Goal: Information Seeking & Learning: Learn about a topic

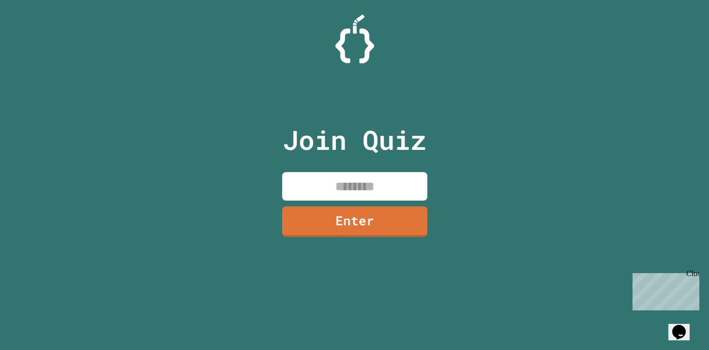
click at [333, 179] on input at bounding box center [354, 186] width 145 height 29
type input "********"
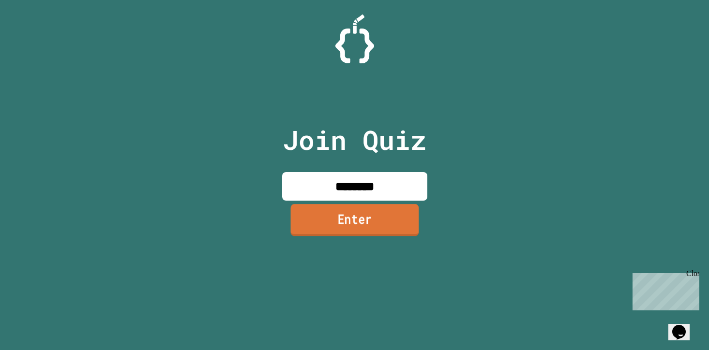
click at [319, 231] on link "Enter" at bounding box center [354, 220] width 128 height 32
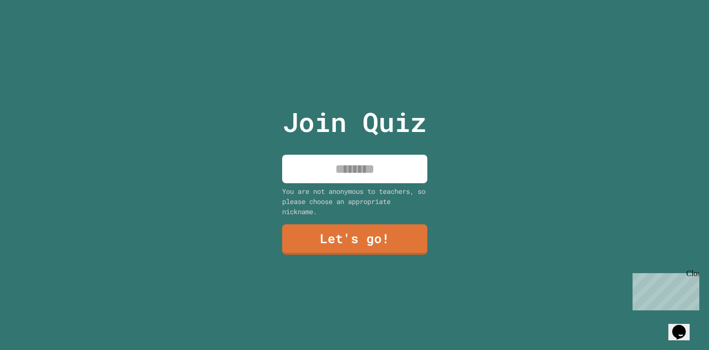
click at [342, 176] on input at bounding box center [354, 169] width 145 height 29
type input "*****"
click at [352, 237] on link "Let's go!" at bounding box center [354, 238] width 143 height 32
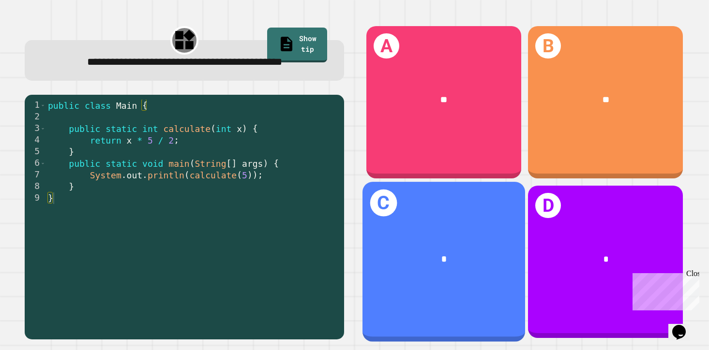
click at [485, 224] on div "C *" at bounding box center [443, 262] width 163 height 160
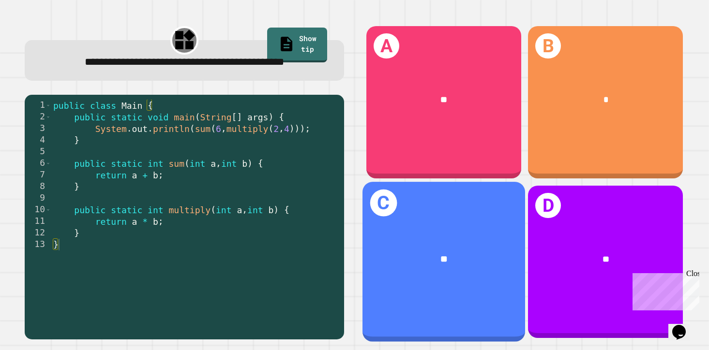
click at [464, 216] on div "C **" at bounding box center [443, 262] width 163 height 160
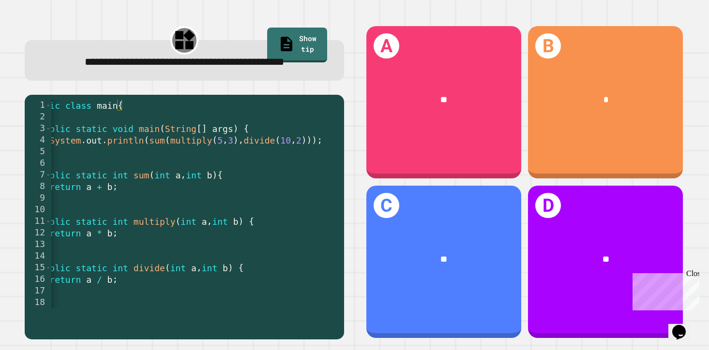
scroll to position [0, 25]
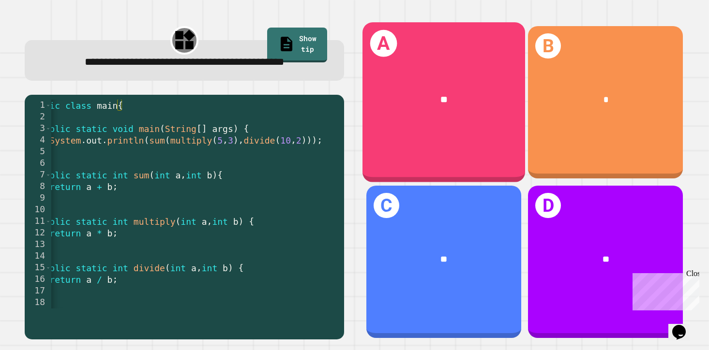
click at [412, 136] on div "A **" at bounding box center [443, 102] width 163 height 160
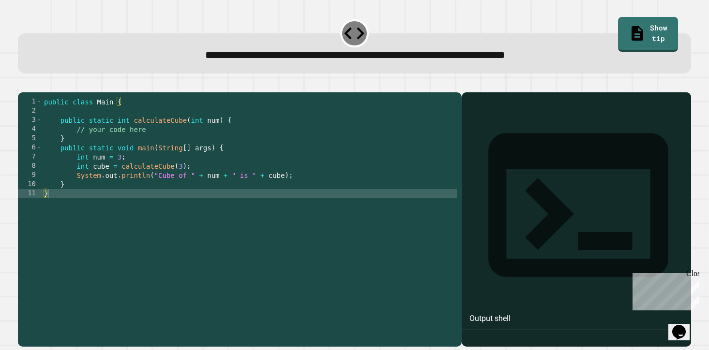
click at [213, 190] on div "public class Main { public static int calculateCube ( int num ) { // your code …" at bounding box center [249, 216] width 415 height 239
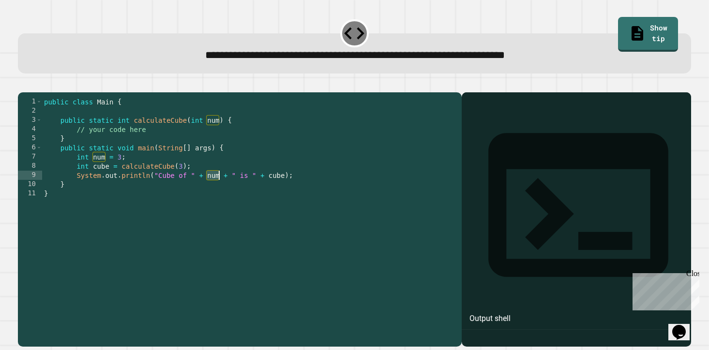
click at [213, 190] on div "public class Main { public static int calculateCube ( int num ) { // your code …" at bounding box center [249, 216] width 415 height 239
click at [267, 190] on div "public class Main { public static int calculateCube ( int num ) { // your code …" at bounding box center [249, 216] width 415 height 239
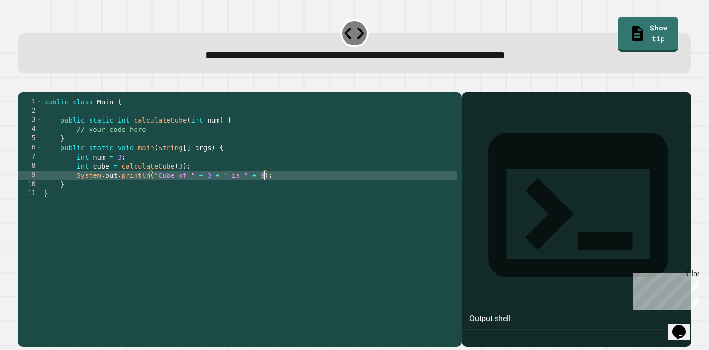
click at [23, 84] on icon "button" at bounding box center [23, 84] width 0 height 0
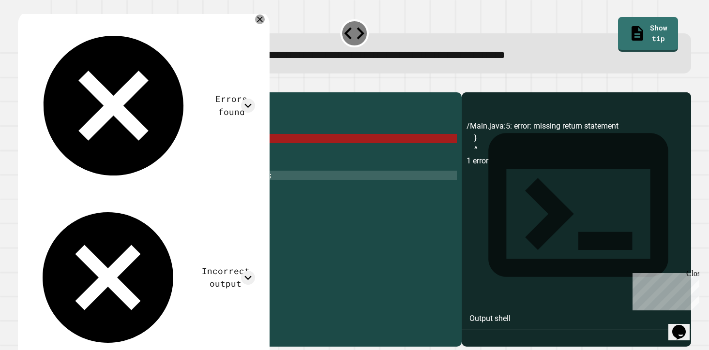
scroll to position [0, 7]
drag, startPoint x: 153, startPoint y: 147, endPoint x: 80, endPoint y: 147, distance: 72.6
click at [80, 146] on div "public class Main { public static int calculateCube ( int num ) { // your code …" at bounding box center [249, 216] width 415 height 239
type textarea "*"
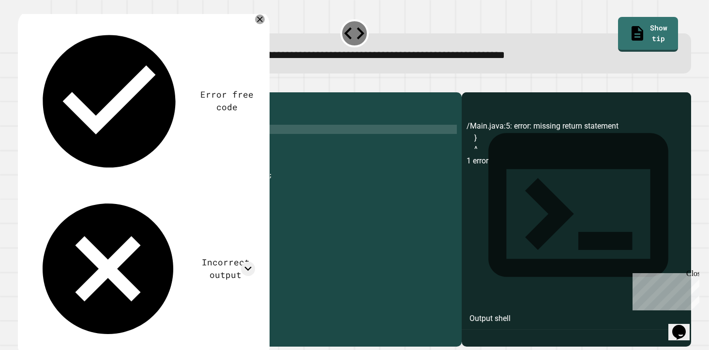
scroll to position [0, 10]
click at [23, 84] on icon "button" at bounding box center [23, 84] width 0 height 0
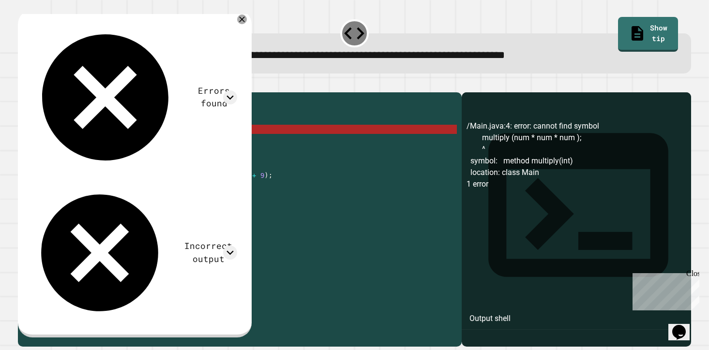
click at [75, 144] on div "public class Main { public static int calculateCube ( int num ) { multiply ( nu…" at bounding box center [249, 216] width 415 height 239
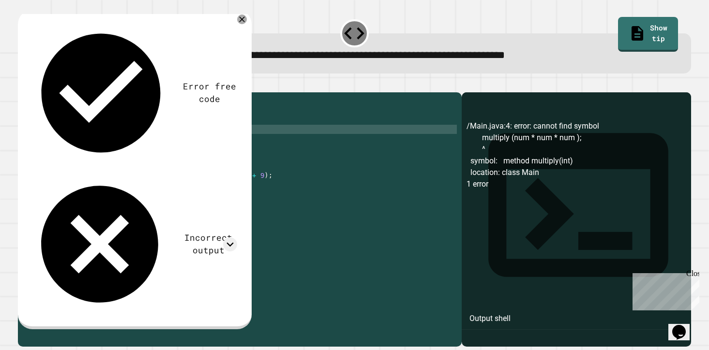
scroll to position [0, 4]
click at [111, 143] on div "public class Main { public static int calculateCube ( int num ) { multiply ( nu…" at bounding box center [249, 216] width 415 height 239
click at [23, 84] on icon "button" at bounding box center [23, 84] width 0 height 0
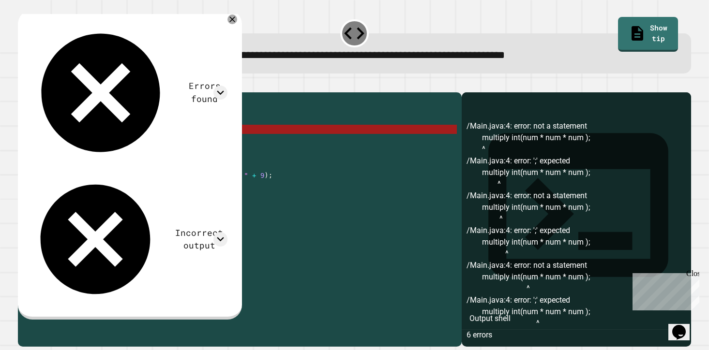
drag, startPoint x: 109, startPoint y: 143, endPoint x: 76, endPoint y: 145, distance: 33.4
click at [76, 145] on div "public class Main { public static int calculateCube ( int num ) { multiply int …" at bounding box center [249, 216] width 415 height 239
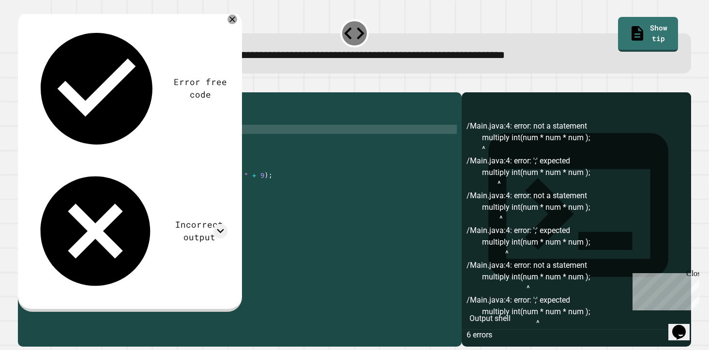
scroll to position [0, 7]
click at [23, 84] on icon "button" at bounding box center [23, 84] width 0 height 0
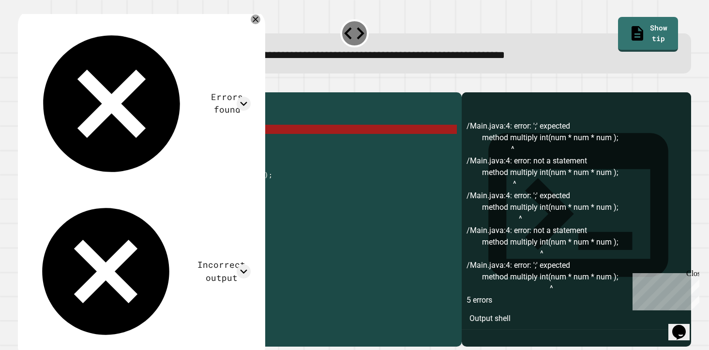
drag, startPoint x: 137, startPoint y: 145, endPoint x: 105, endPoint y: 145, distance: 31.9
click at [105, 145] on div "public class Main { public static int calculateCube ( int num ) { method multip…" at bounding box center [249, 216] width 415 height 239
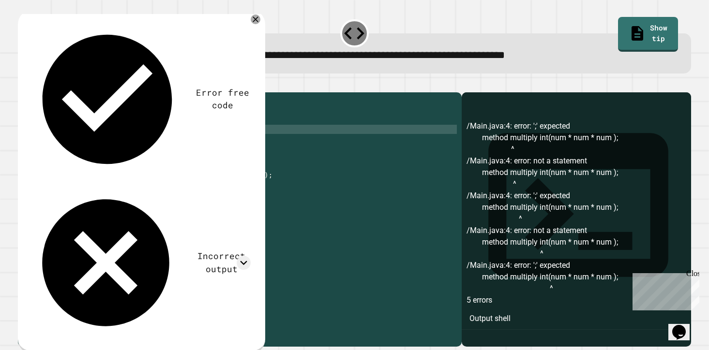
click at [23, 84] on button "button" at bounding box center [23, 84] width 0 height 0
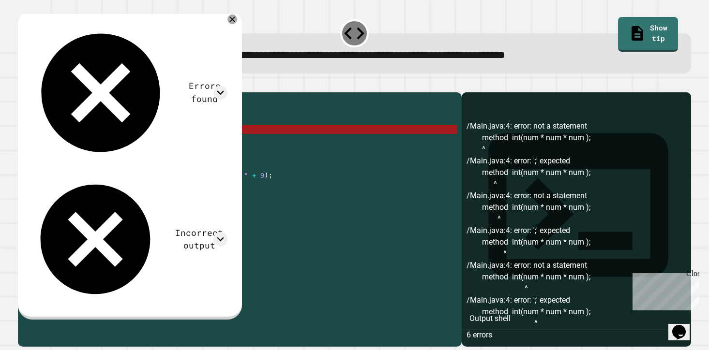
drag, startPoint x: 105, startPoint y: 145, endPoint x: 75, endPoint y: 146, distance: 30.0
click at [75, 146] on div "public class Main { public static int calculateCube ( int num ) { method int ( …" at bounding box center [249, 216] width 415 height 239
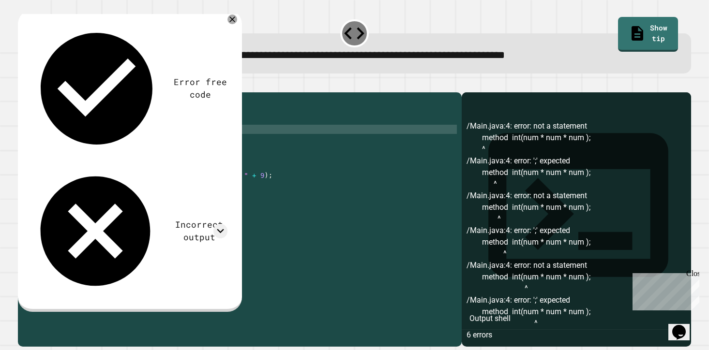
click at [23, 84] on icon "button" at bounding box center [23, 84] width 0 height 0
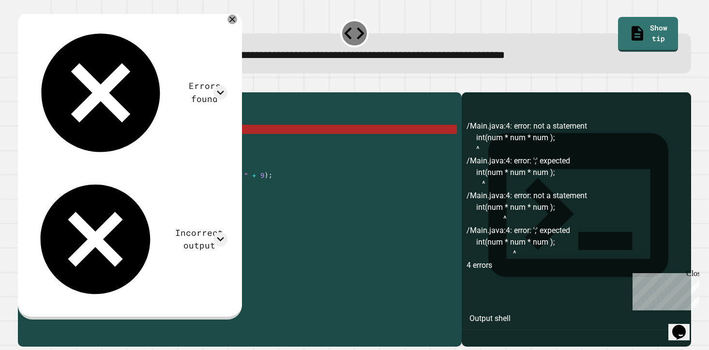
click at [211, 190] on div "public class Main { public static int calculateCube ( int num ) { int ( num * n…" at bounding box center [249, 216] width 415 height 239
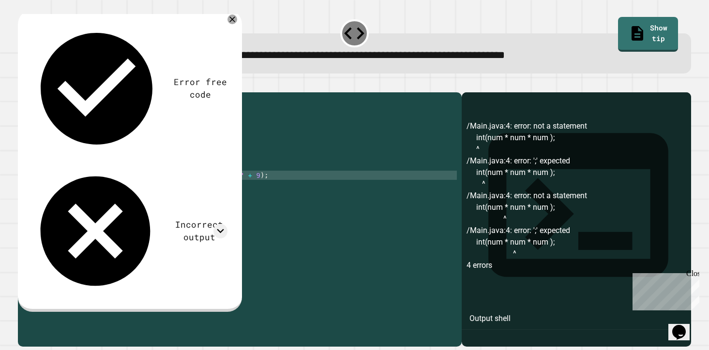
click at [93, 145] on div "public class Main { public static int calculateCube ( int num ) { int ( num * n…" at bounding box center [249, 216] width 415 height 239
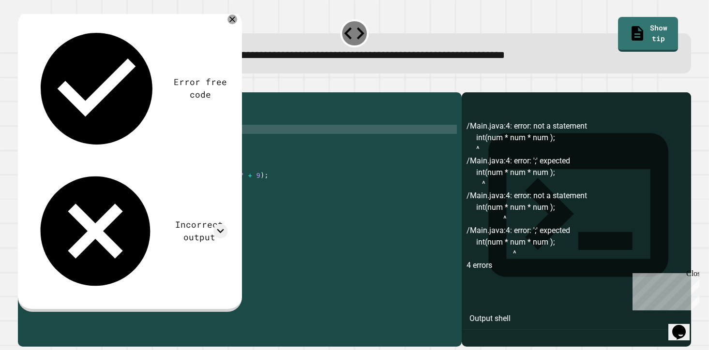
click at [207, 192] on div "public class Main { public static int calculateCube ( int num ) { int ( num * n…" at bounding box center [249, 216] width 415 height 239
drag, startPoint x: 75, startPoint y: 143, endPoint x: 64, endPoint y: 145, distance: 11.4
click at [64, 145] on div "public class Main { public static int calculateCube ( int num ) { int ( num * n…" at bounding box center [249, 216] width 415 height 239
click at [23, 84] on button "button" at bounding box center [23, 84] width 0 height 0
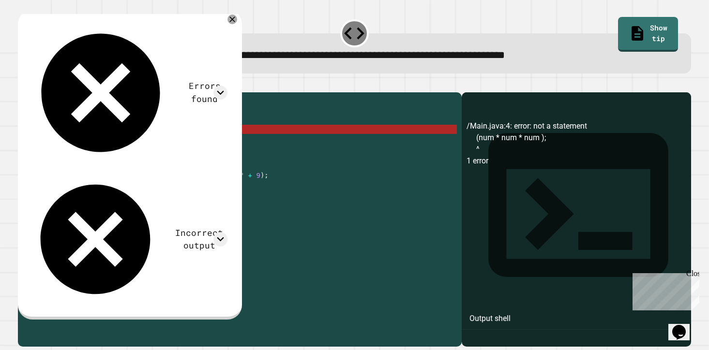
click at [64, 144] on div "public class Main { public static int calculateCube ( int num ) { ( num * num *…" at bounding box center [249, 216] width 415 height 239
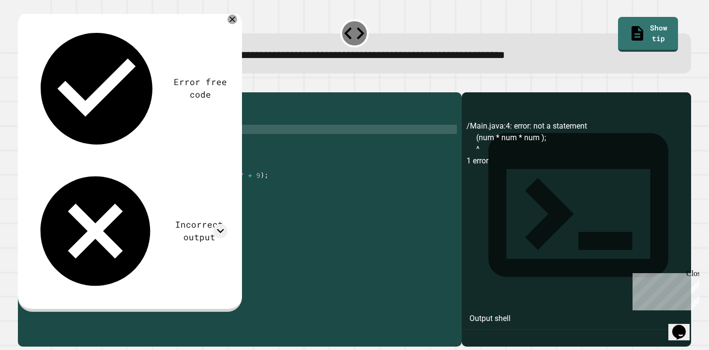
scroll to position [0, 3]
click at [23, 84] on icon "button" at bounding box center [23, 84] width 0 height 0
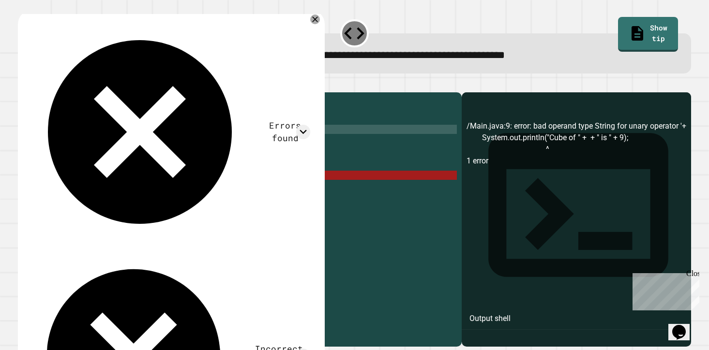
click at [206, 192] on div "public class Main { public static int calculateCube ( int num ) { return ( num …" at bounding box center [249, 216] width 415 height 239
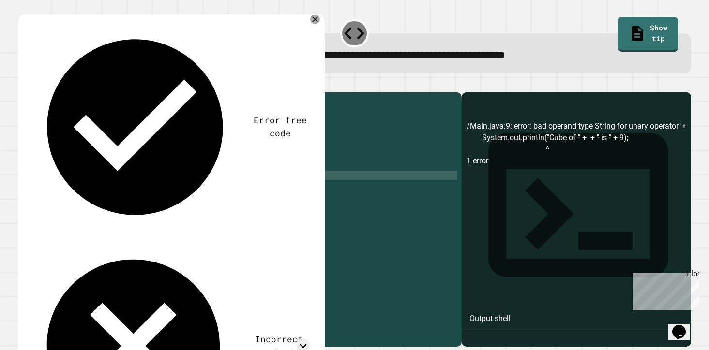
scroll to position [0, 12]
click at [23, 84] on icon "button" at bounding box center [23, 84] width 0 height 0
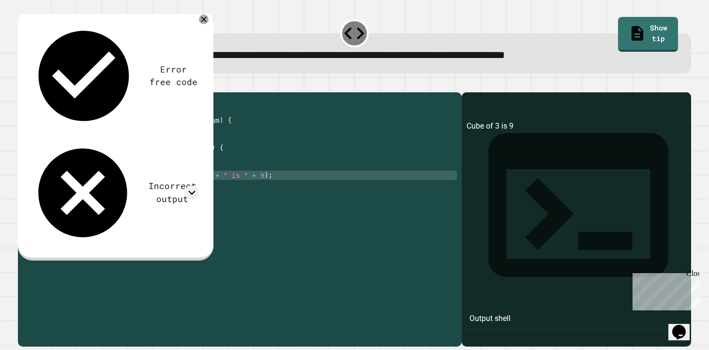
click at [213, 190] on div "public class Main { public static int calculateCube ( int num ) { return ( num …" at bounding box center [249, 216] width 415 height 239
click at [271, 190] on div "public class Main { public static int calculateCube ( int num ) { return ( num …" at bounding box center [249, 216] width 415 height 239
click at [23, 84] on icon "button" at bounding box center [23, 84] width 0 height 0
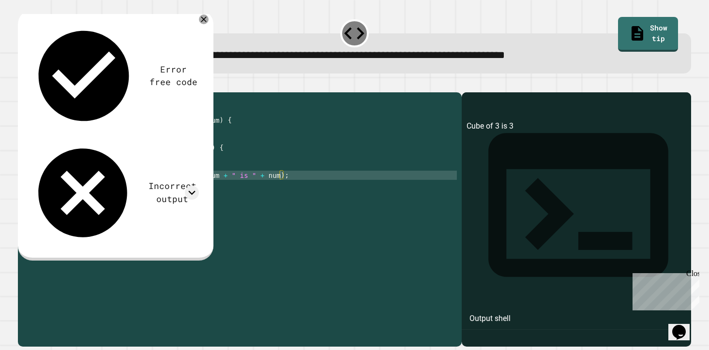
click at [197, 190] on div "public class Main { public static int calculateCube ( int num ) { return ( num …" at bounding box center [249, 216] width 415 height 239
click at [245, 189] on div "public class Main { public static int calculateCube ( int num ) { return ( num …" at bounding box center [249, 216] width 415 height 239
click at [23, 84] on icon "button" at bounding box center [23, 84] width 0 height 0
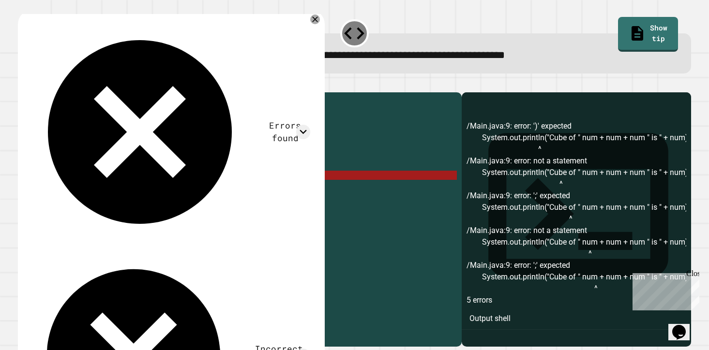
drag, startPoint x: 262, startPoint y: 192, endPoint x: 199, endPoint y: 191, distance: 63.4
click at [199, 191] on div "public class Main { public static int calculateCube ( int num ) { return ( num …" at bounding box center [249, 216] width 415 height 239
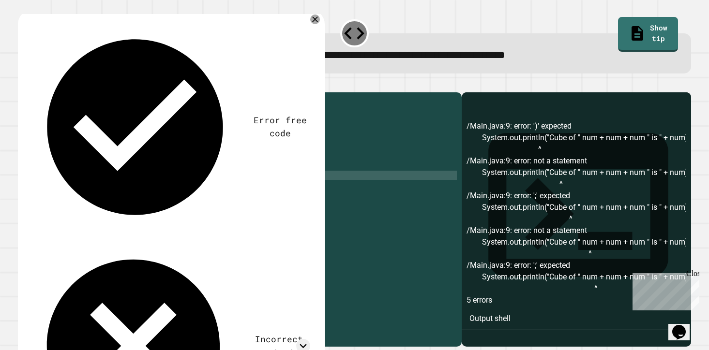
click at [235, 192] on div "public class Main { public static int calculateCube ( int num ) { return ( num …" at bounding box center [249, 216] width 415 height 239
drag, startPoint x: 195, startPoint y: 190, endPoint x: 207, endPoint y: 190, distance: 11.1
click at [196, 190] on div "public class Main { public static int calculateCube ( int num ) { return ( num …" at bounding box center [249, 216] width 415 height 239
click at [263, 191] on div "public class Main { public static int calculateCube ( int num ) { return ( num …" at bounding box center [249, 216] width 415 height 239
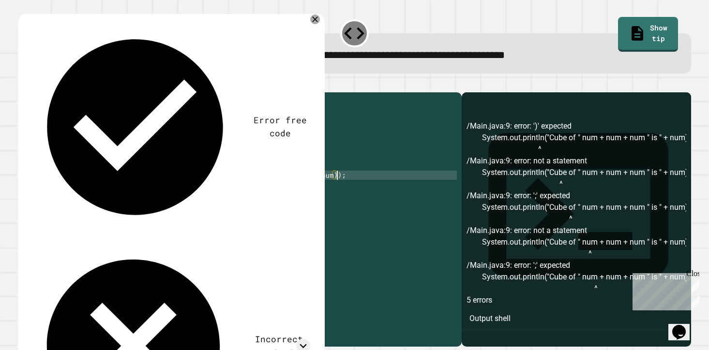
scroll to position [0, 21]
type textarea "**********"
click at [23, 84] on button "button" at bounding box center [23, 84] width 0 height 0
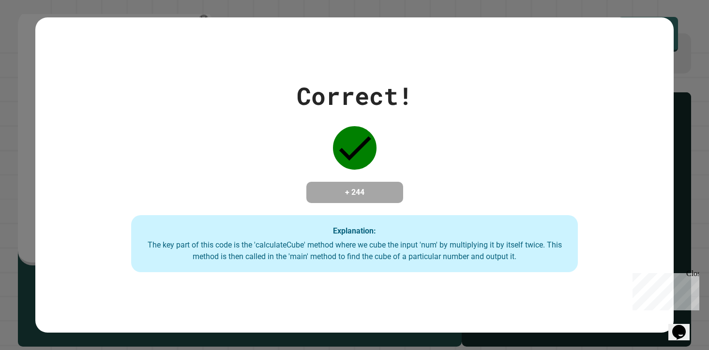
click at [689, 275] on div "Close" at bounding box center [692, 275] width 12 height 12
click at [682, 249] on div "Correct! + 244 Explanation: The key part of this code is the 'calculateCube' me…" at bounding box center [354, 175] width 709 height 350
click at [627, 110] on div "Correct! + 244 Explanation: The key part of this code is the 'calculateCube' me…" at bounding box center [354, 175] width 638 height 194
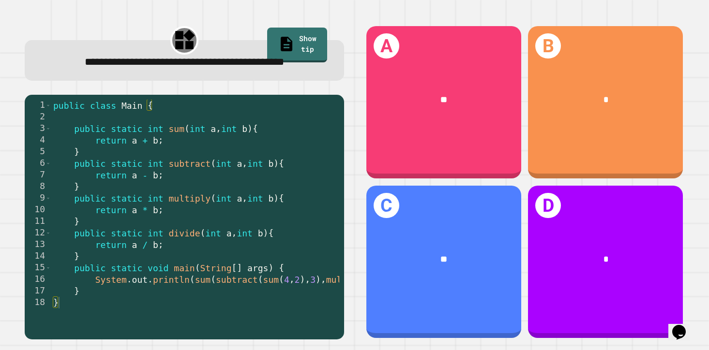
drag, startPoint x: 490, startPoint y: 180, endPoint x: 487, endPoint y: 175, distance: 5.9
click at [487, 176] on div "A **" at bounding box center [444, 103] width 162 height 160
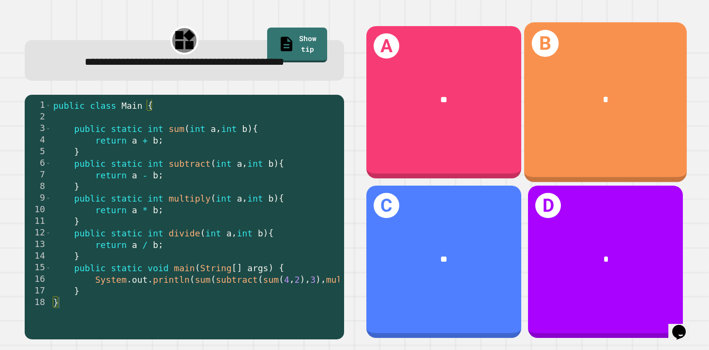
click at [555, 130] on div "B *" at bounding box center [605, 102] width 163 height 160
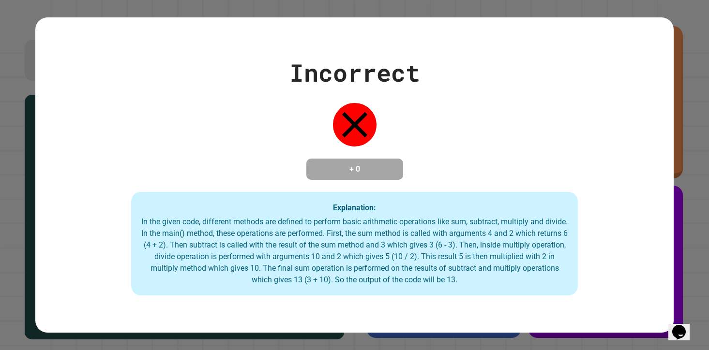
click at [387, 237] on div "In the given code, different methods are defined to perform basic arithmetic op…" at bounding box center [354, 251] width 427 height 70
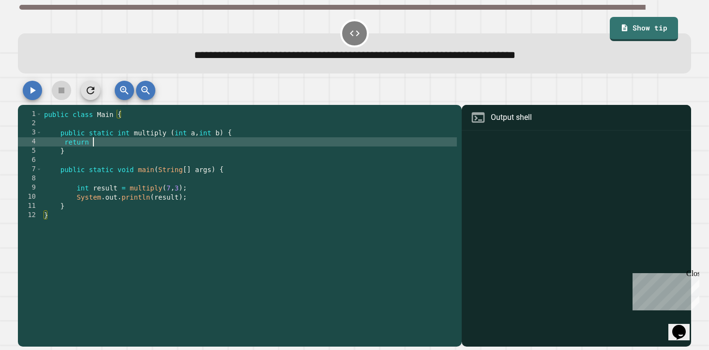
click at [94, 145] on div "public class Main { public static int multiply ( int a , int b ) { return } pub…" at bounding box center [249, 229] width 415 height 239
click at [35, 89] on icon "button" at bounding box center [33, 91] width 12 height 12
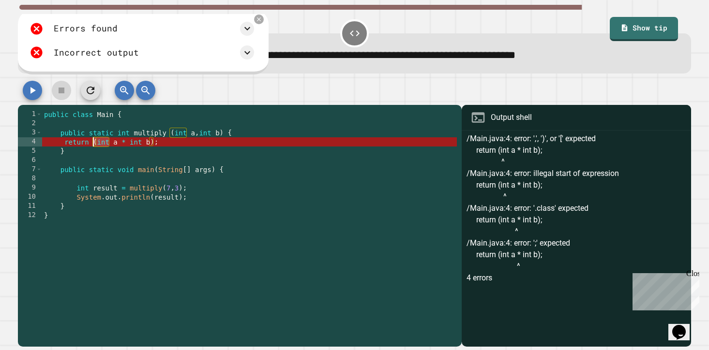
drag, startPoint x: 108, startPoint y: 145, endPoint x: 93, endPoint y: 145, distance: 14.5
click at [93, 145] on div "public class Main { public static int multiply ( int a , int b ) { return ( int…" at bounding box center [249, 229] width 415 height 239
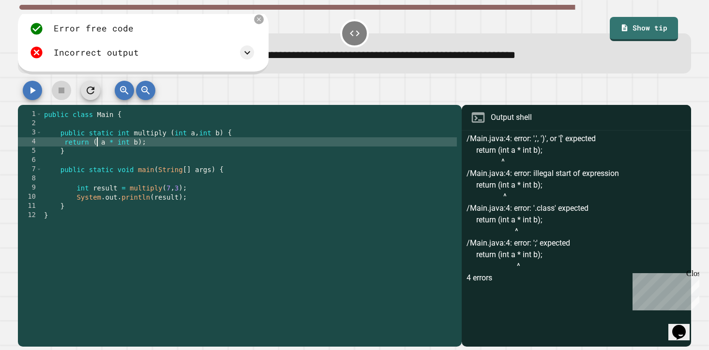
scroll to position [0, 4]
click at [126, 144] on div "public class Main { public static int multiply ( int a , int b ) { return ( a *…" at bounding box center [249, 229] width 415 height 239
type textarea "**********"
click at [32, 93] on icon "button" at bounding box center [32, 90] width 5 height 7
